Goal: Information Seeking & Learning: Learn about a topic

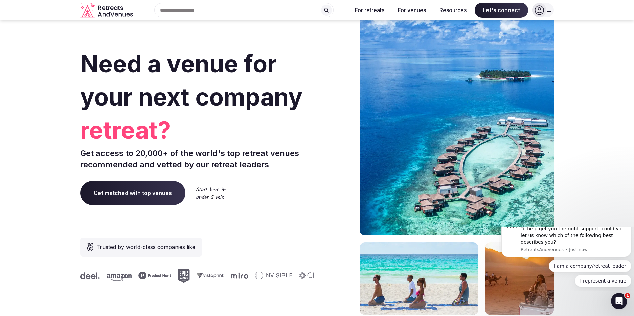
click at [103, 13] on icon "Retreats and Venues company logo" at bounding box center [107, 10] width 54 height 15
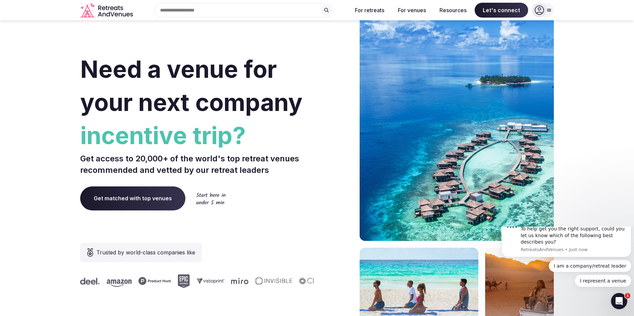
click at [551, 8] on icon at bounding box center [548, 9] width 5 height 5
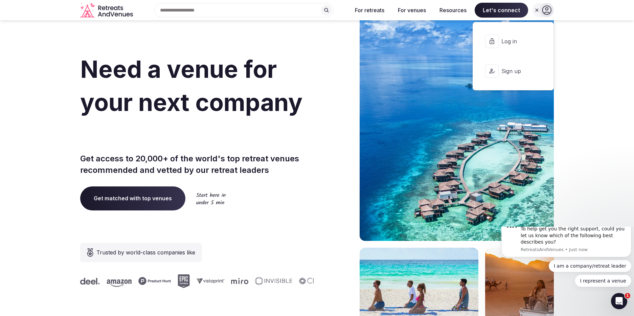
click at [599, 75] on section "Need a venue for your next company incentive trip? Get access to 20,000+ of the…" at bounding box center [317, 202] width 634 height 407
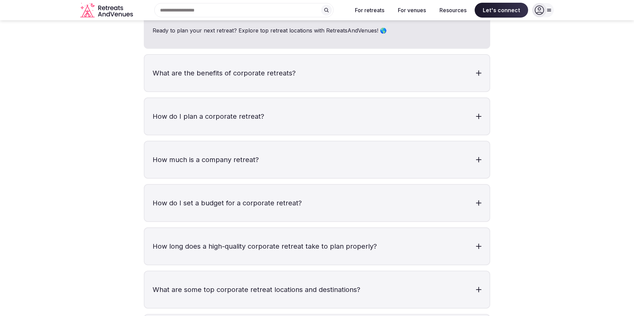
scroll to position [2104, 0]
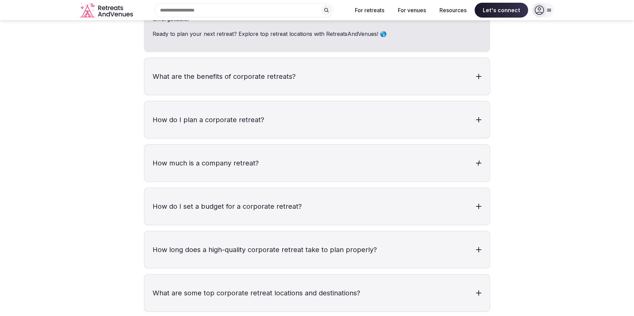
click at [288, 153] on h3 "How much is a company retreat?" at bounding box center [316, 163] width 345 height 37
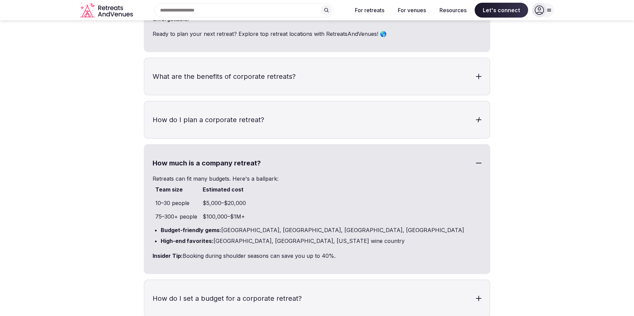
click at [303, 104] on h3 "How do I plan a corporate retreat?" at bounding box center [316, 119] width 345 height 37
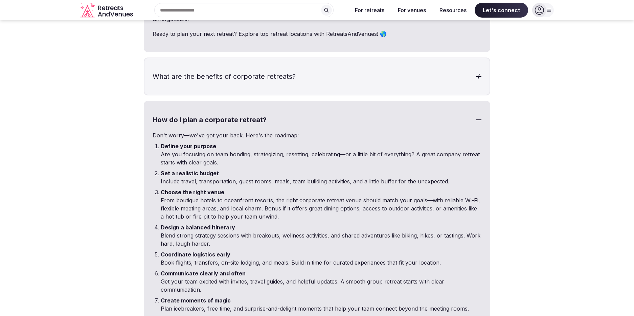
click at [319, 74] on h3 "What are the benefits of corporate retreats?" at bounding box center [316, 76] width 345 height 37
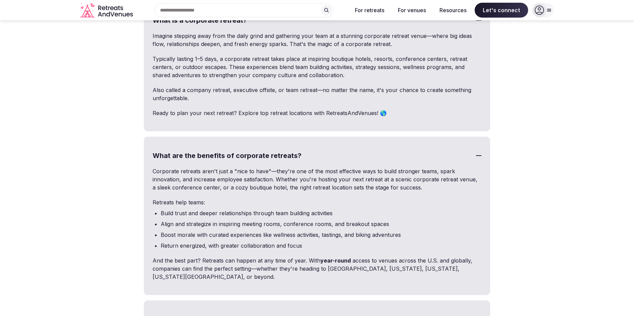
scroll to position [1977, 0]
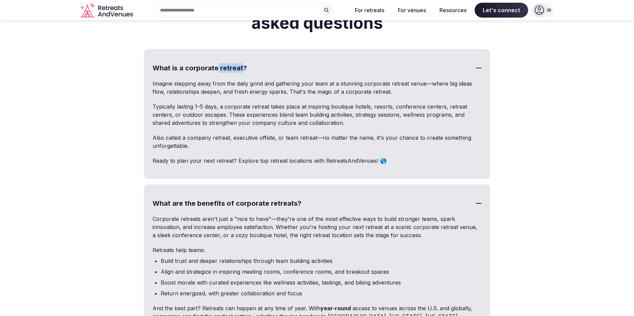
drag, startPoint x: 218, startPoint y: 51, endPoint x: 242, endPoint y: 52, distance: 23.7
click at [242, 52] on h3 "What is a corporate retreat?" at bounding box center [316, 68] width 345 height 37
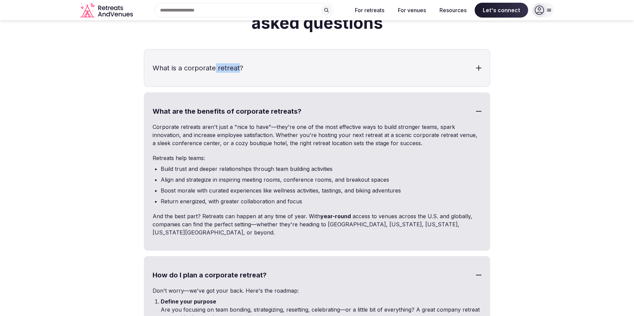
copy h3 "retreat"
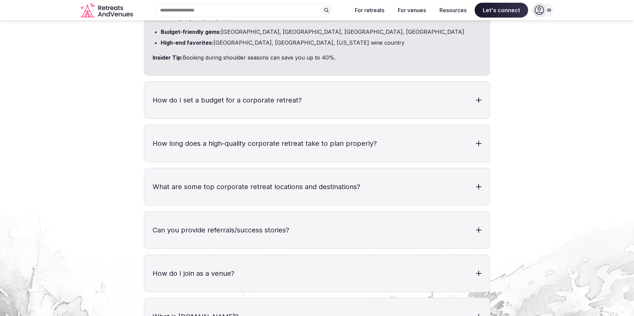
scroll to position [2552, 0]
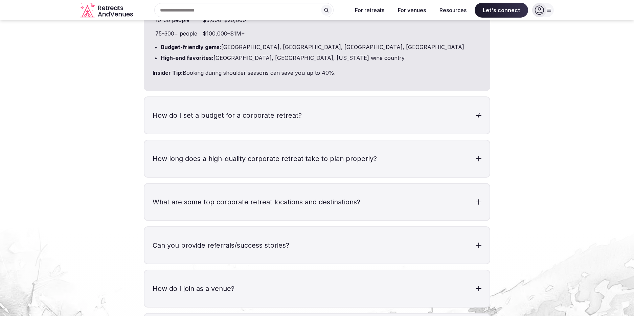
click at [379, 101] on h3 "How do I set a budget for a corporate retreat?" at bounding box center [316, 115] width 345 height 37
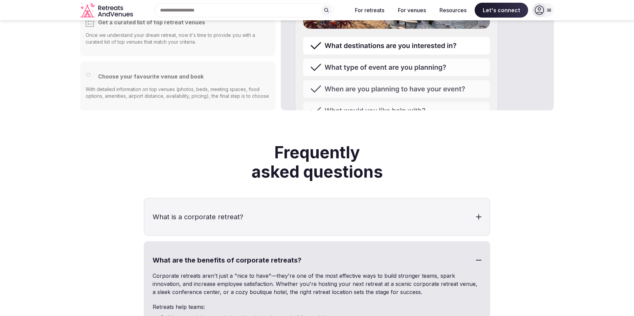
scroll to position [1733, 0]
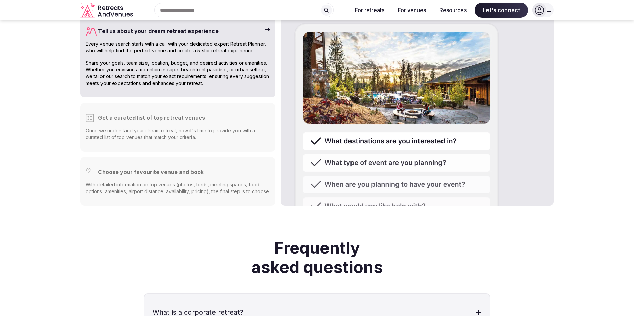
click at [411, 151] on img at bounding box center [396, 166] width 204 height 287
drag, startPoint x: 634, startPoint y: 160, endPoint x: 635, endPoint y: 154, distance: 6.6
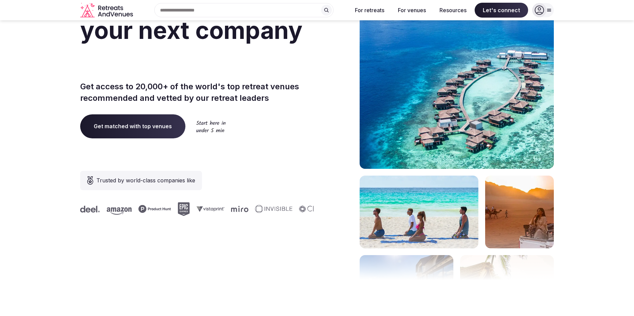
scroll to position [60, 0]
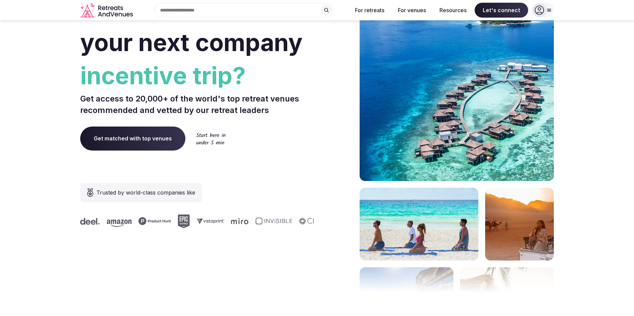
click at [133, 142] on span "Get matched with top venues" at bounding box center [132, 138] width 105 height 24
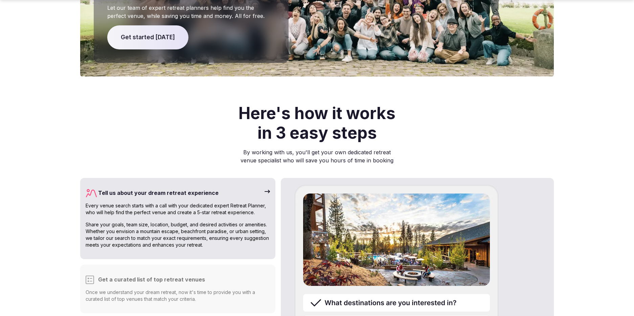
scroll to position [1578, 0]
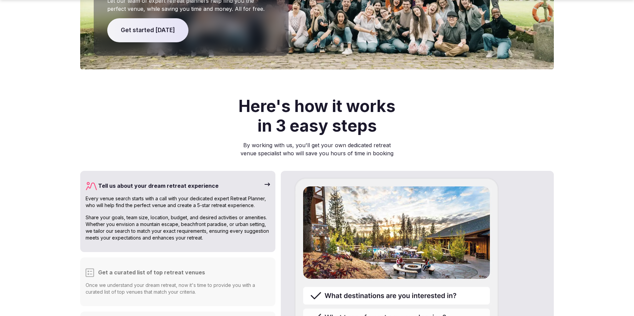
click at [267, 182] on icon at bounding box center [266, 184] width 5 height 5
